Goal: Navigation & Orientation: Find specific page/section

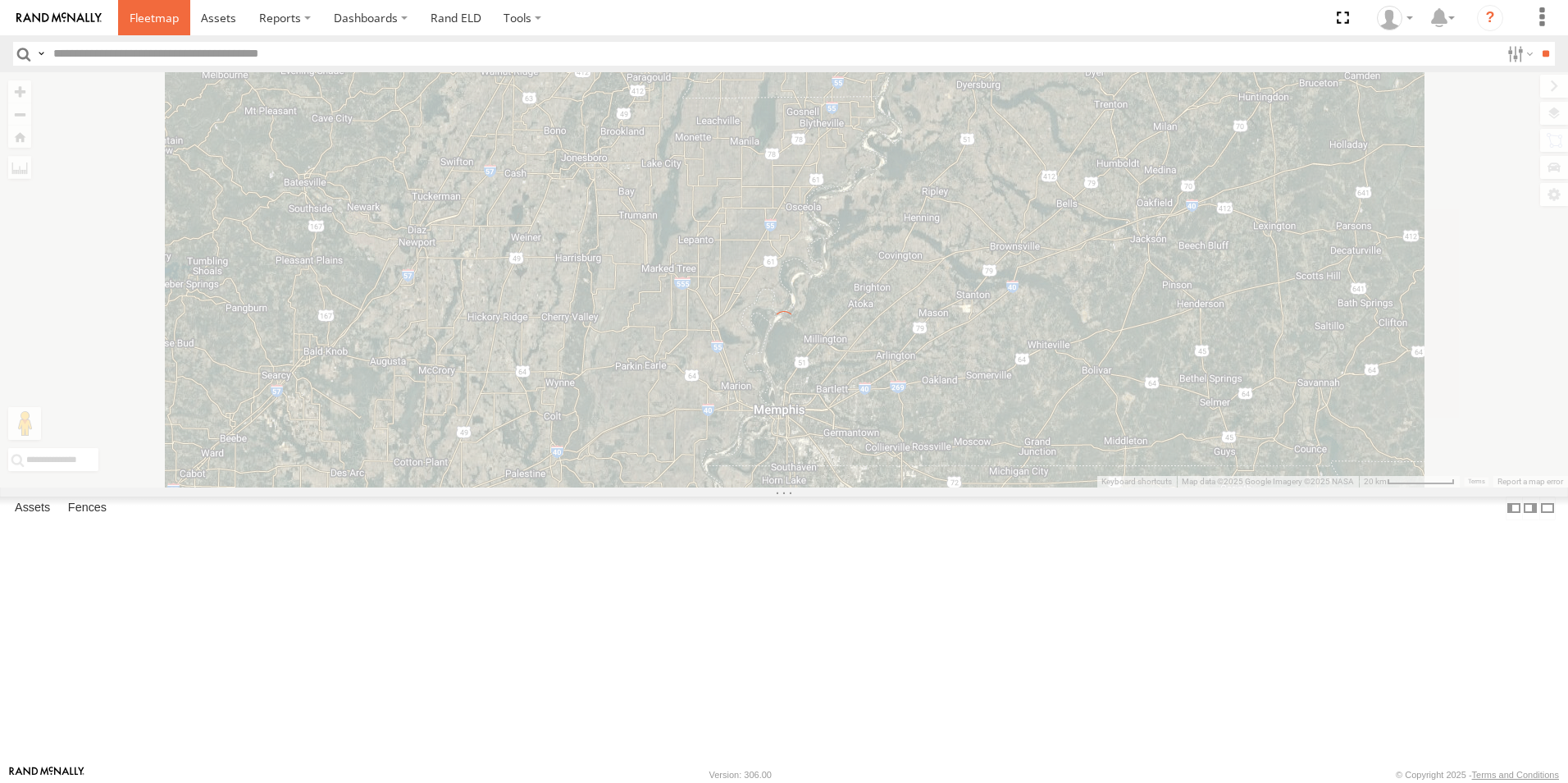
click at [148, 14] on span at bounding box center [153, 17] width 49 height 16
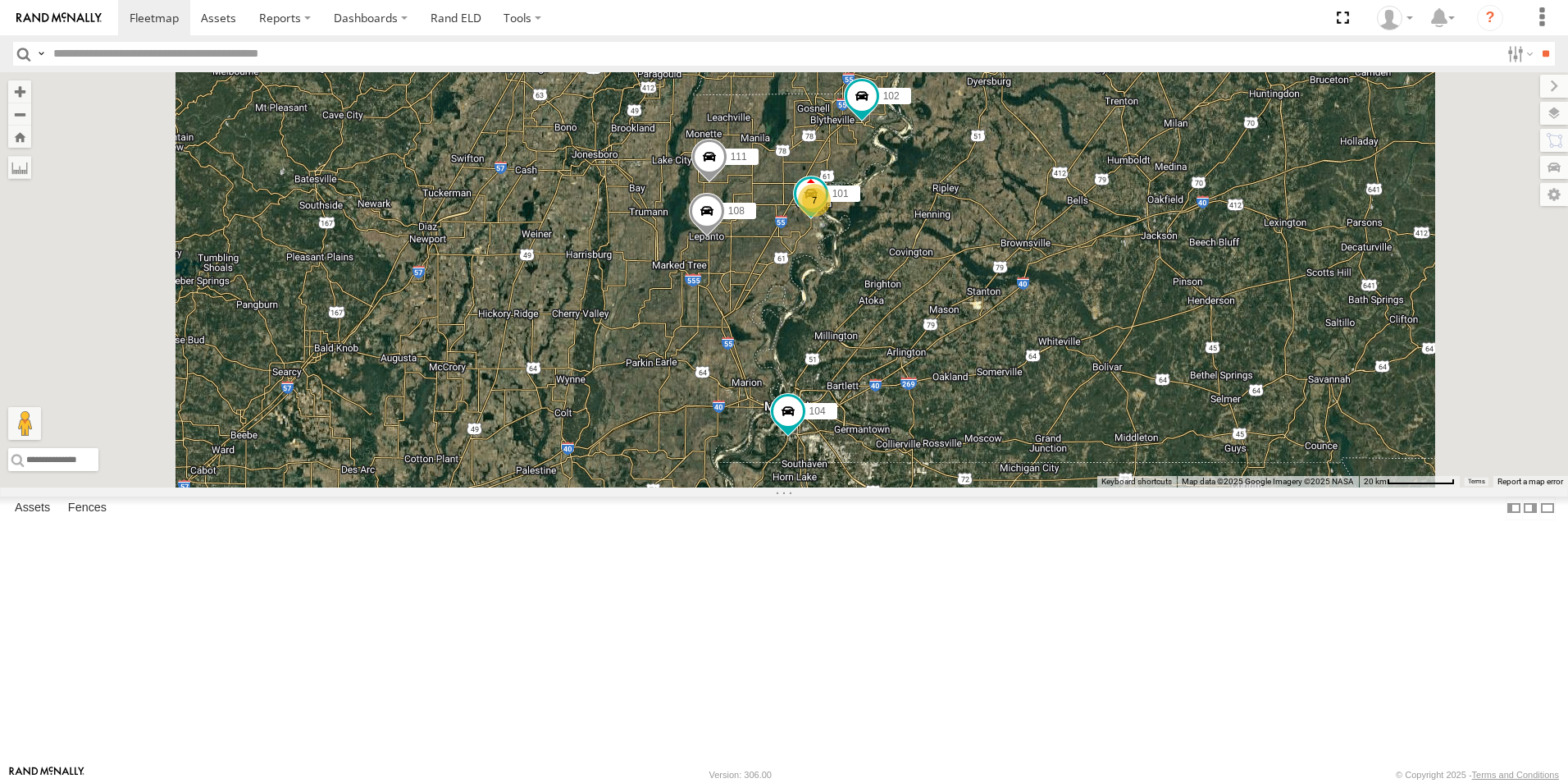
click at [0, 0] on span at bounding box center [0, 0] width 0 height 0
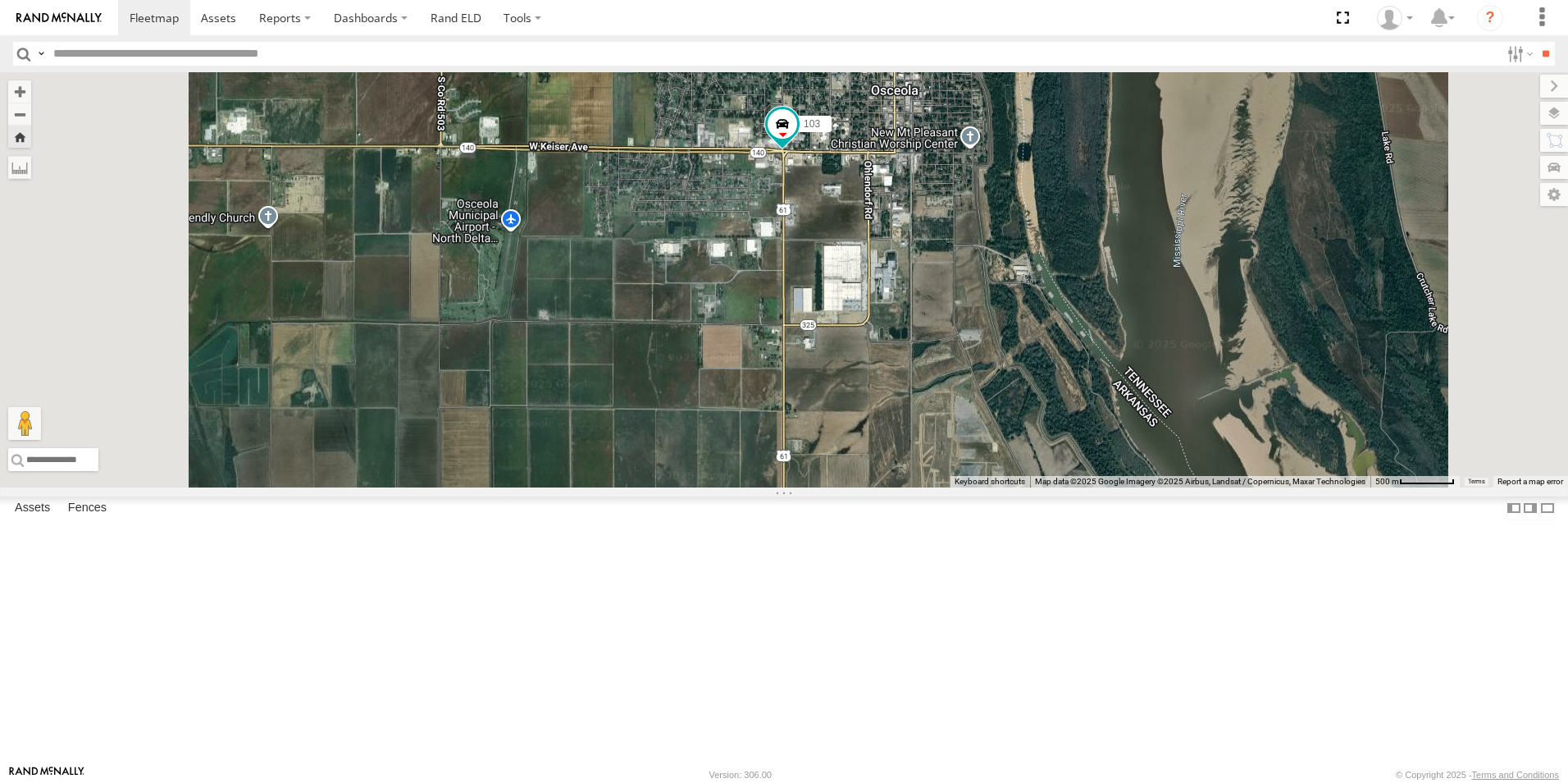
click at [2, 11] on link at bounding box center [59, 17] width 118 height 36
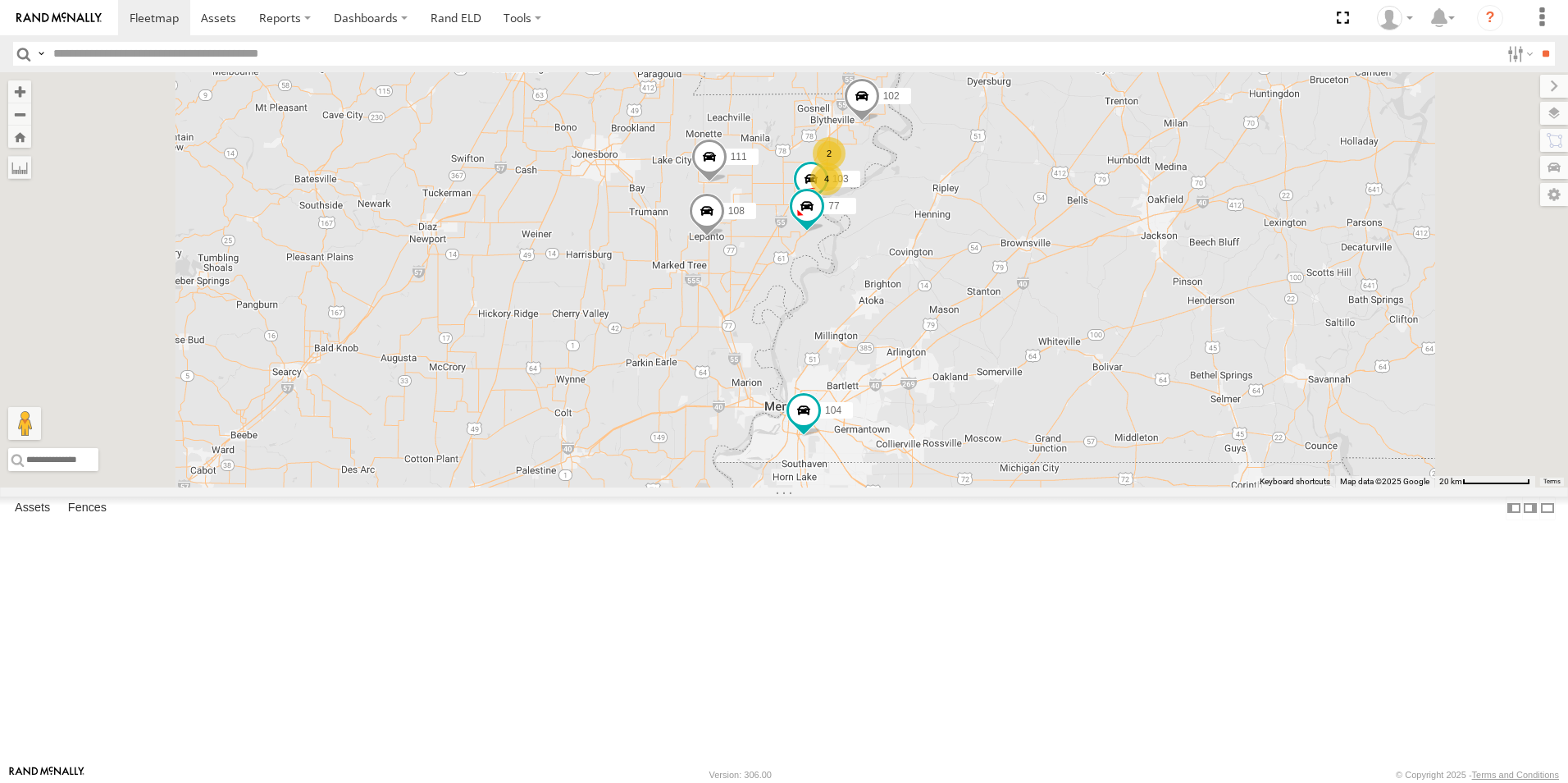
click at [1552, 116] on label at bounding box center [1555, 114] width 28 height 23
click at [0, 0] on span "Basemaps" at bounding box center [0, 0] width 0 height 0
click at [0, 0] on span "Satellite + Roadmap" at bounding box center [0, 0] width 0 height 0
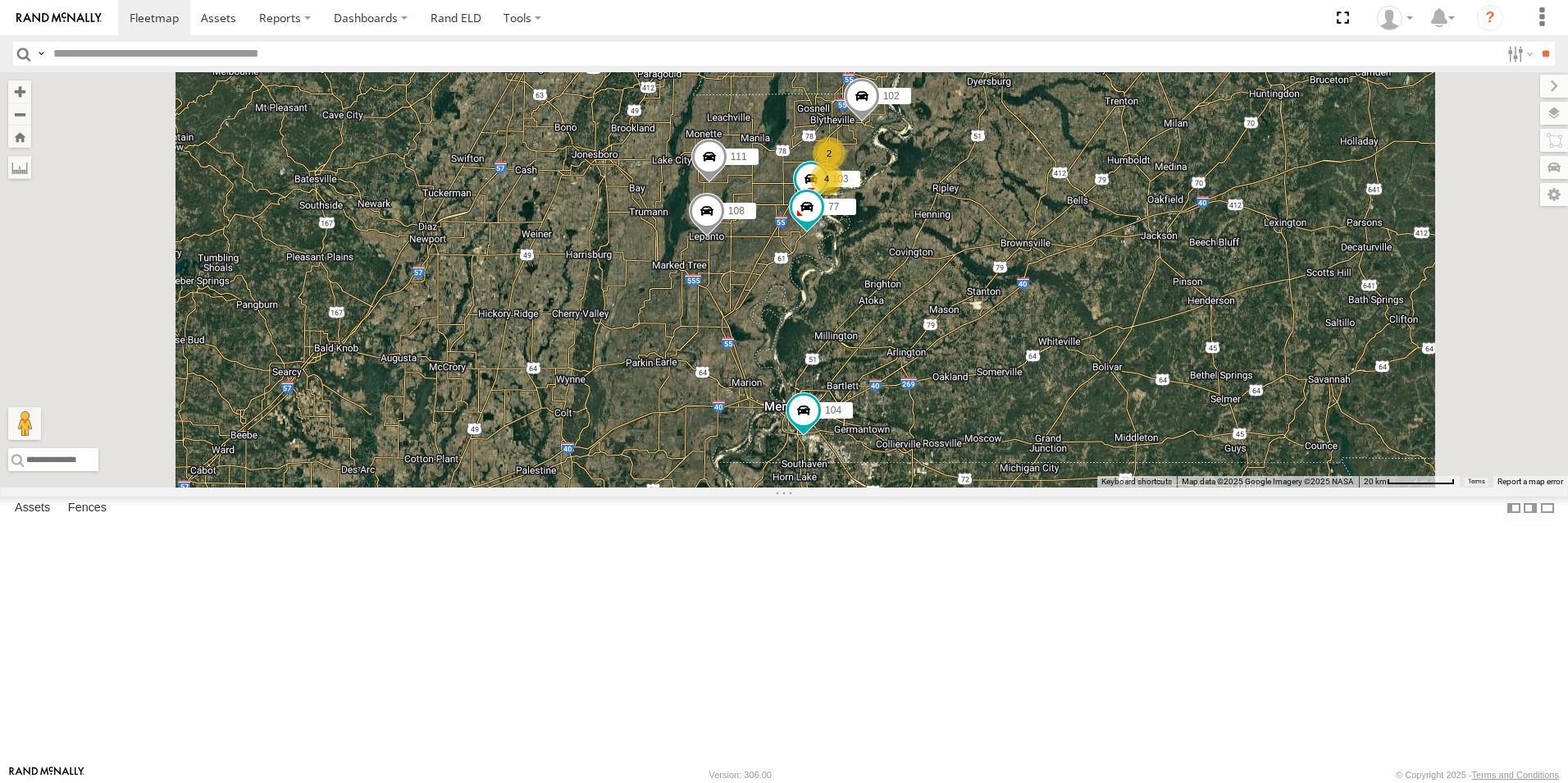
click at [0, 0] on span at bounding box center [0, 0] width 0 height 0
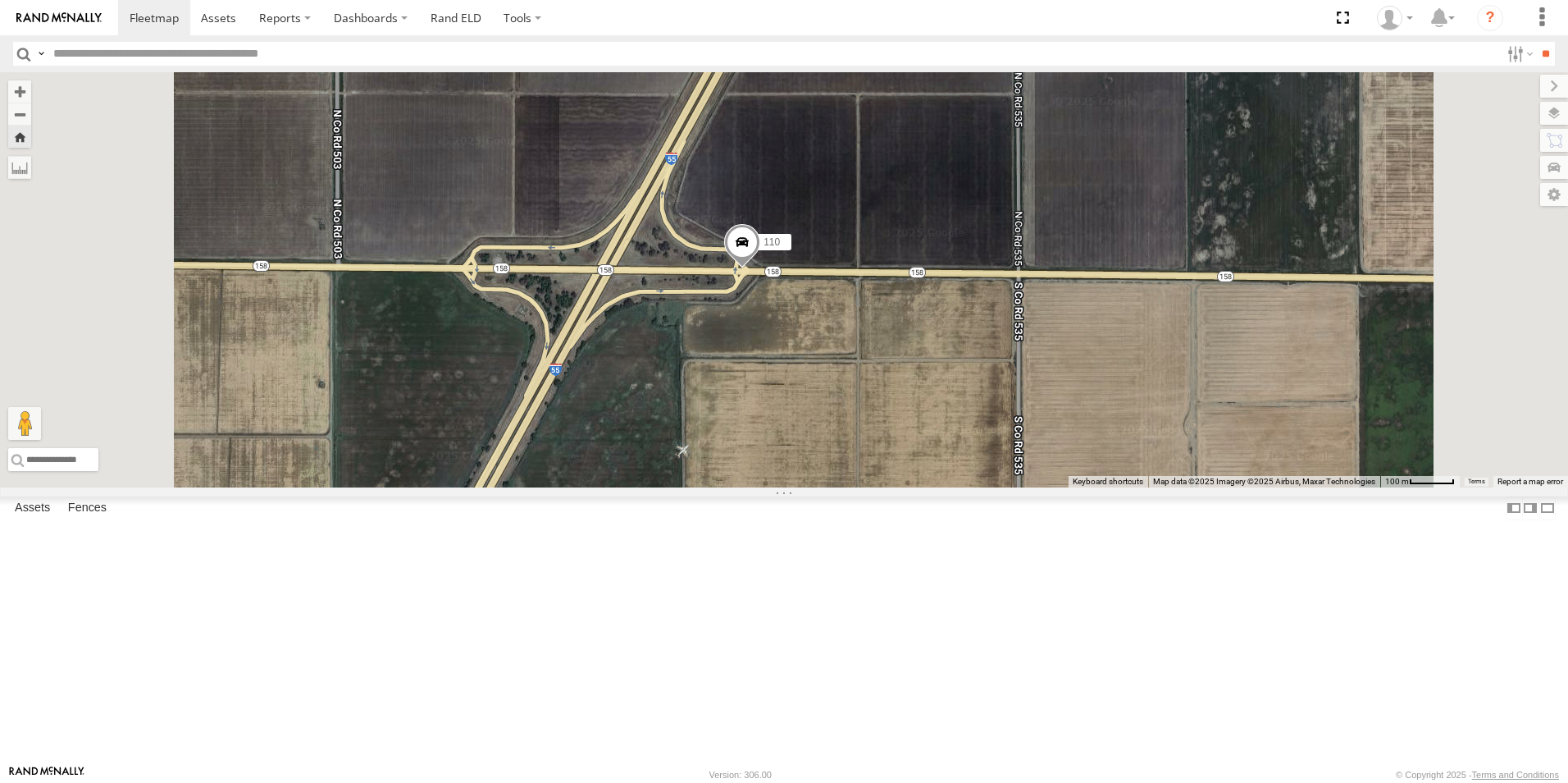
click at [760, 268] on span at bounding box center [743, 246] width 36 height 44
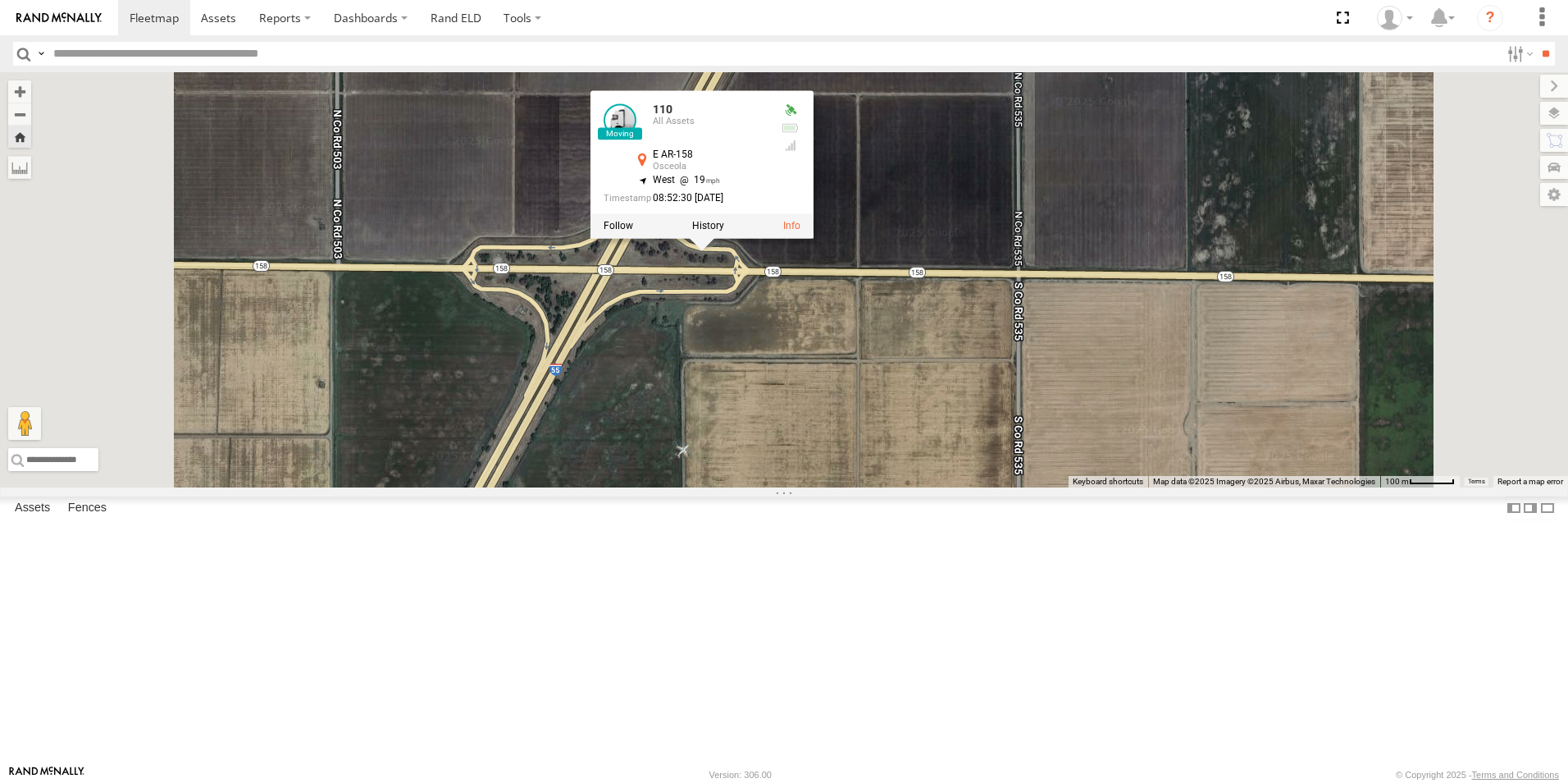
click at [0, 0] on span at bounding box center [0, 0] width 0 height 0
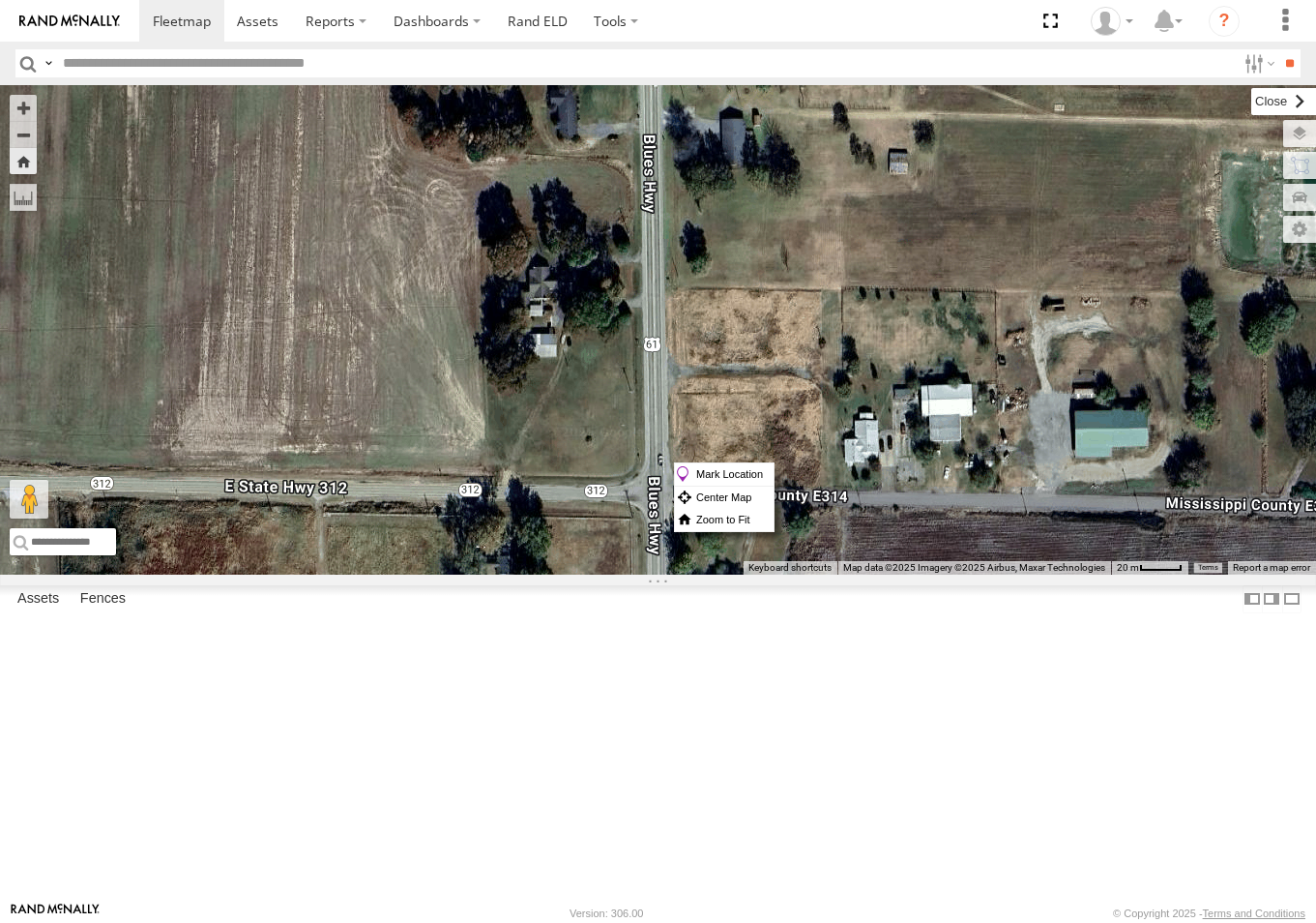
click at [1251, 101] on label at bounding box center [1284, 102] width 65 height 27
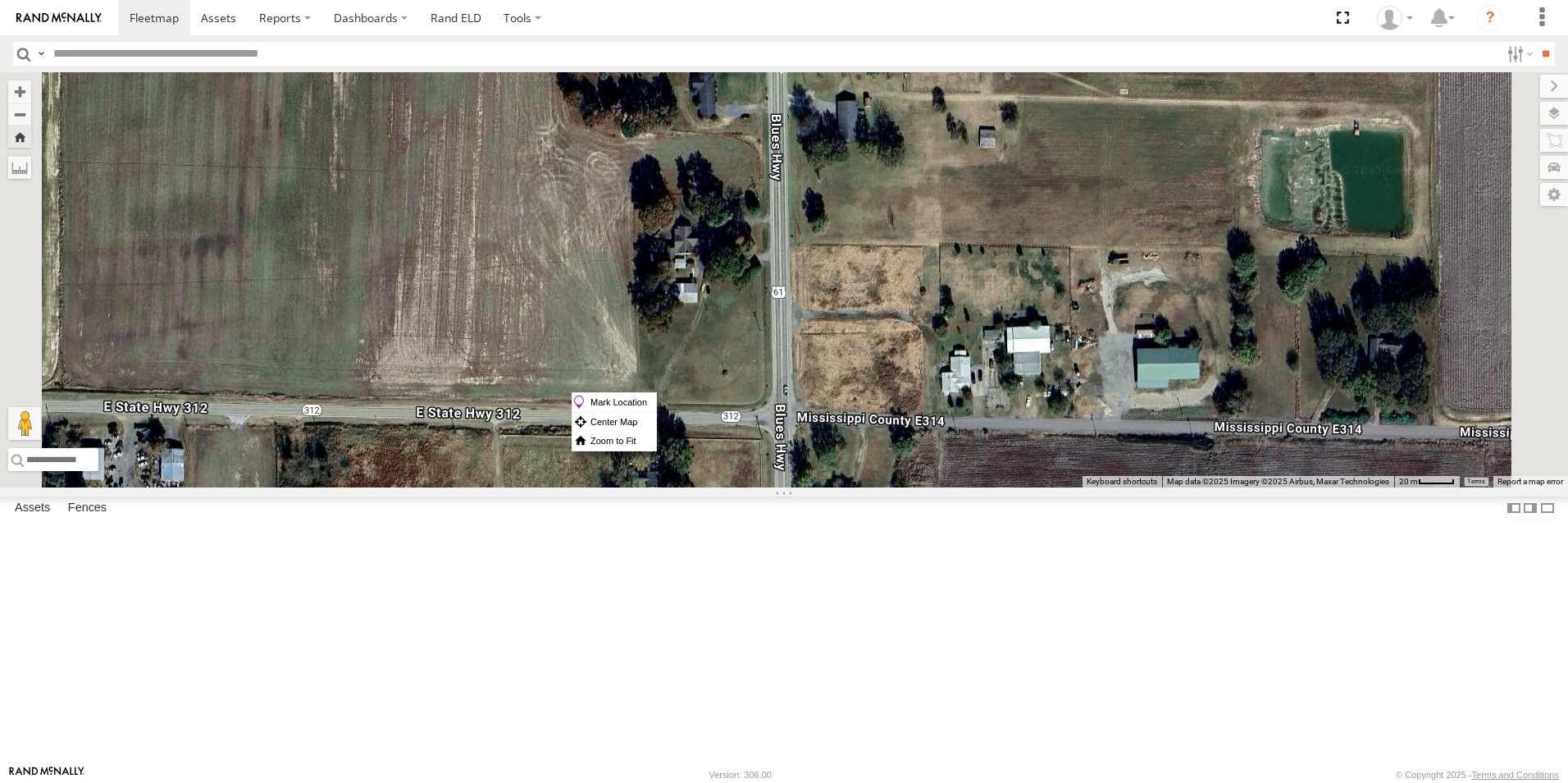
click at [0, 0] on span at bounding box center [0, 0] width 0 height 0
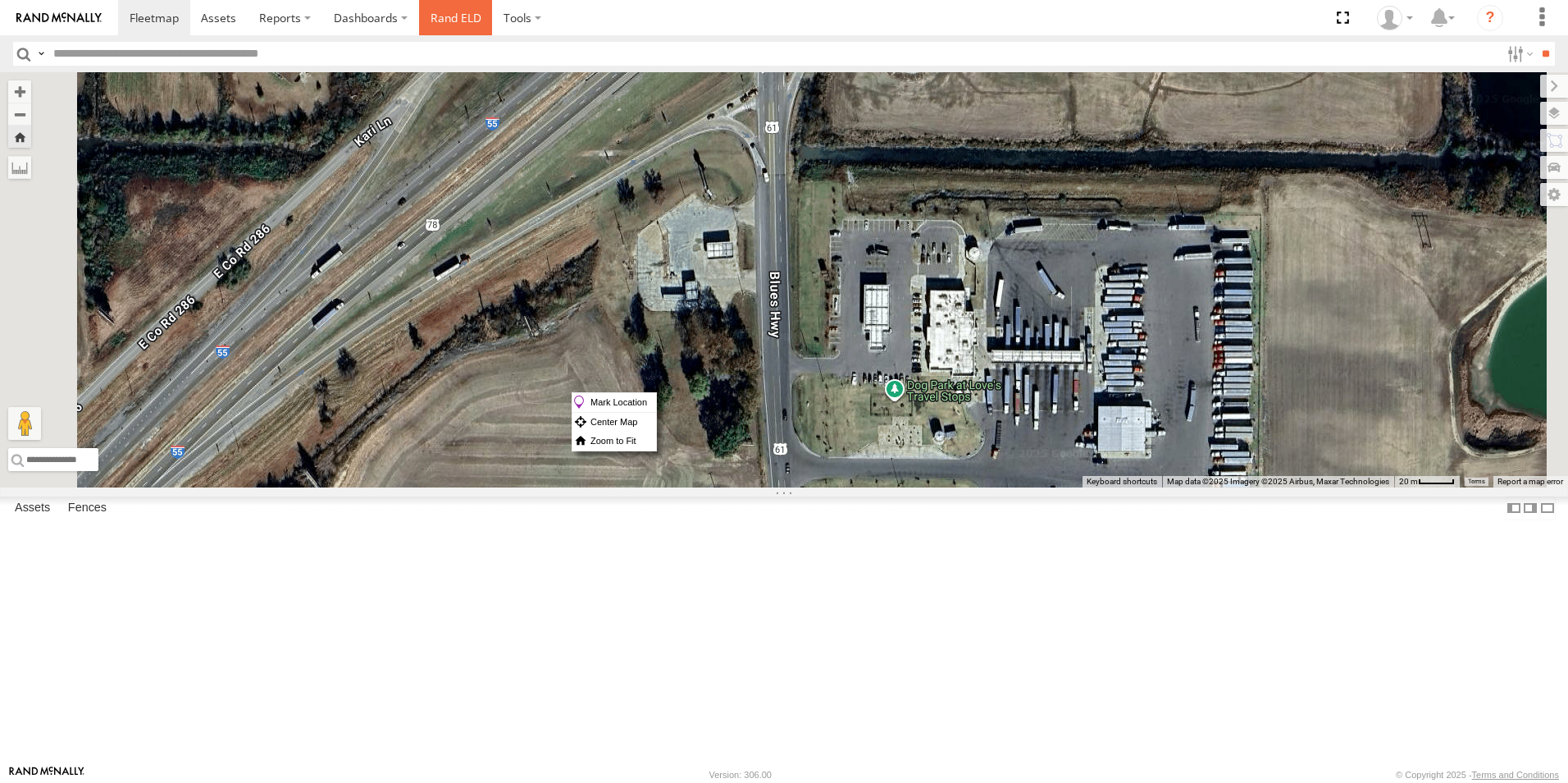
click at [467, 17] on link "Rand ELD" at bounding box center [456, 17] width 74 height 36
